Goal: Task Accomplishment & Management: Manage account settings

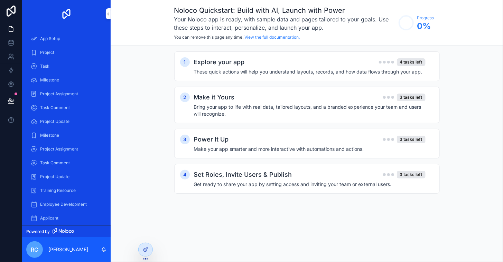
click at [162, 77] on div "1 Explore your app 4 tasks left These quick actions will help you understand la…" at bounding box center [307, 129] width 392 height 167
click at [49, 55] on div "Project" at bounding box center [66, 52] width 72 height 11
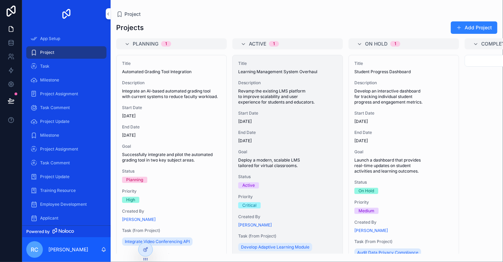
click at [292, 123] on span "[DATE]" at bounding box center [287, 122] width 99 height 6
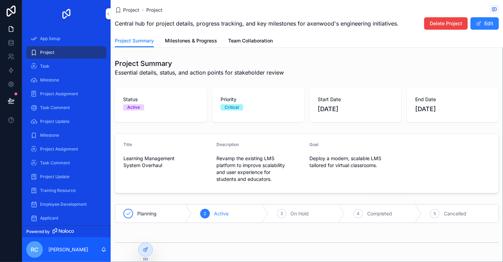
click at [301, 216] on span "On Hold" at bounding box center [300, 214] width 18 height 7
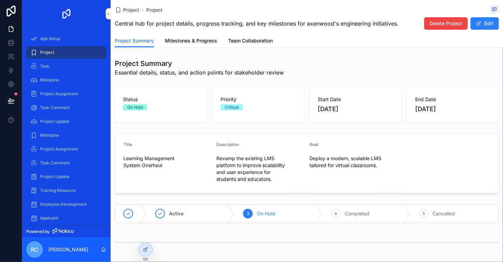
click at [357, 211] on span "Completed" at bounding box center [357, 214] width 25 height 7
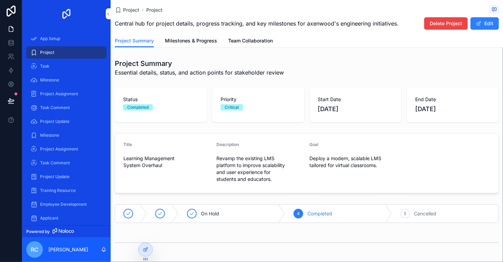
click at [418, 219] on div "5 Cancelled" at bounding box center [445, 214] width 106 height 18
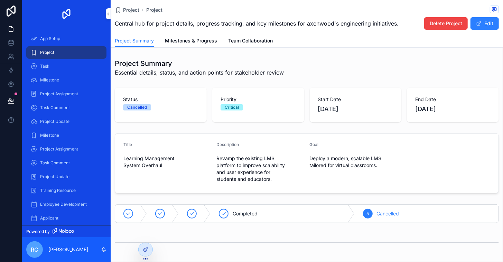
click at [231, 214] on div "Completed" at bounding box center [283, 214] width 144 height 18
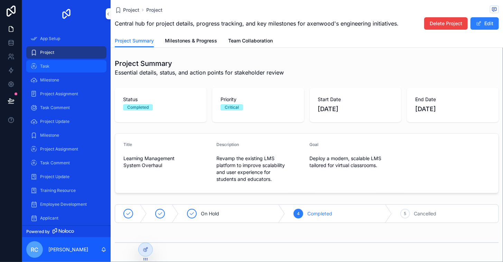
click at [46, 68] on span "Task" at bounding box center [44, 67] width 9 height 6
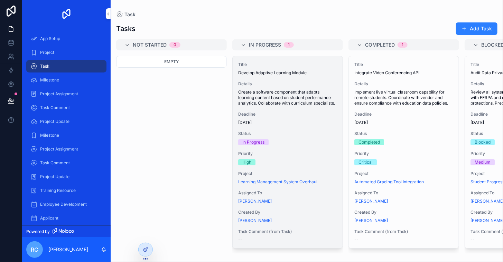
click at [287, 82] on span "Details" at bounding box center [287, 84] width 99 height 6
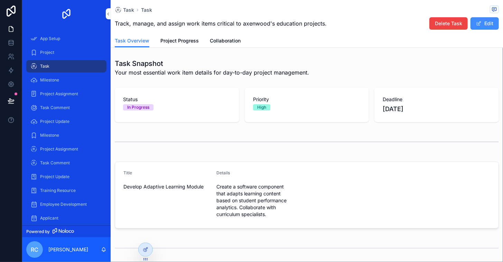
click at [480, 24] on button "Edit" at bounding box center [484, 23] width 28 height 12
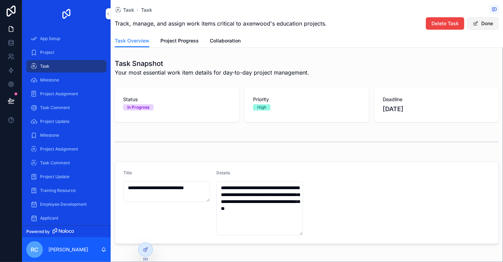
click at [480, 24] on button "Done" at bounding box center [483, 23] width 32 height 12
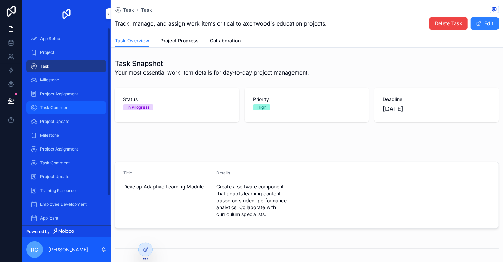
click at [46, 112] on div "Task Comment" at bounding box center [66, 107] width 72 height 11
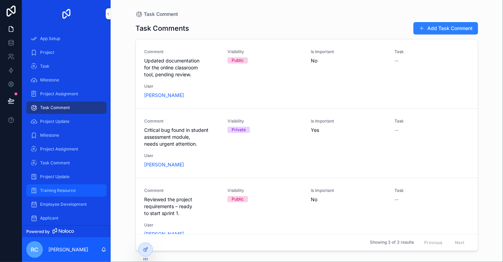
click at [53, 190] on span "Training Resource" at bounding box center [58, 191] width 36 height 6
